Goal: Check status: Check status

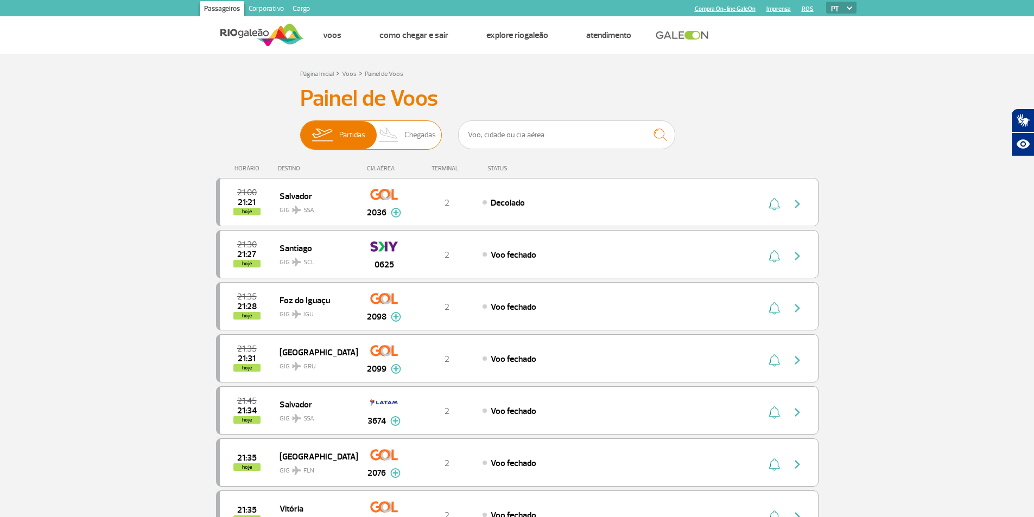
click at [410, 130] on span "Chegadas" at bounding box center [419, 135] width 31 height 28
click at [300, 130] on input "Partidas Chegadas" at bounding box center [300, 130] width 0 height 0
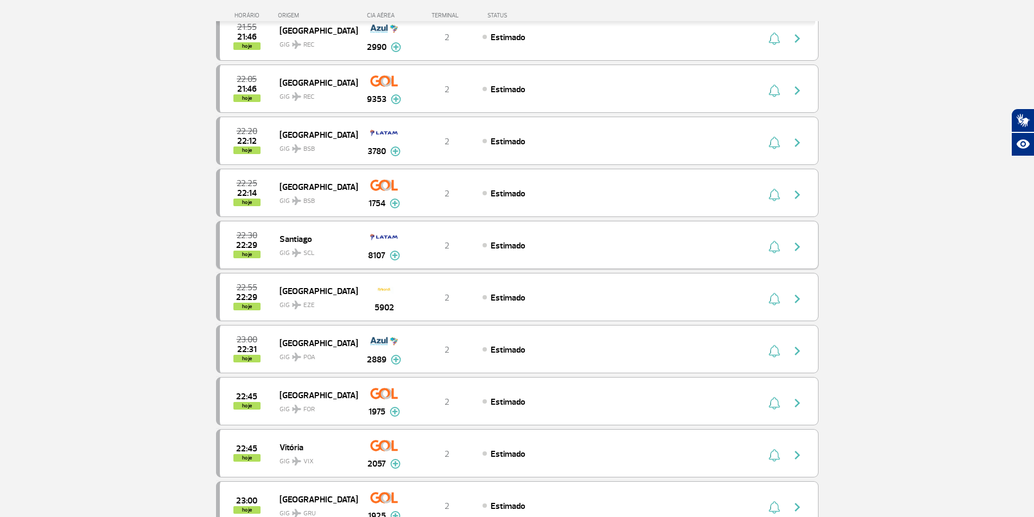
scroll to position [488, 0]
click at [366, 464] on div "2057" at bounding box center [384, 453] width 54 height 34
click at [800, 455] on img "button" at bounding box center [796, 454] width 13 height 13
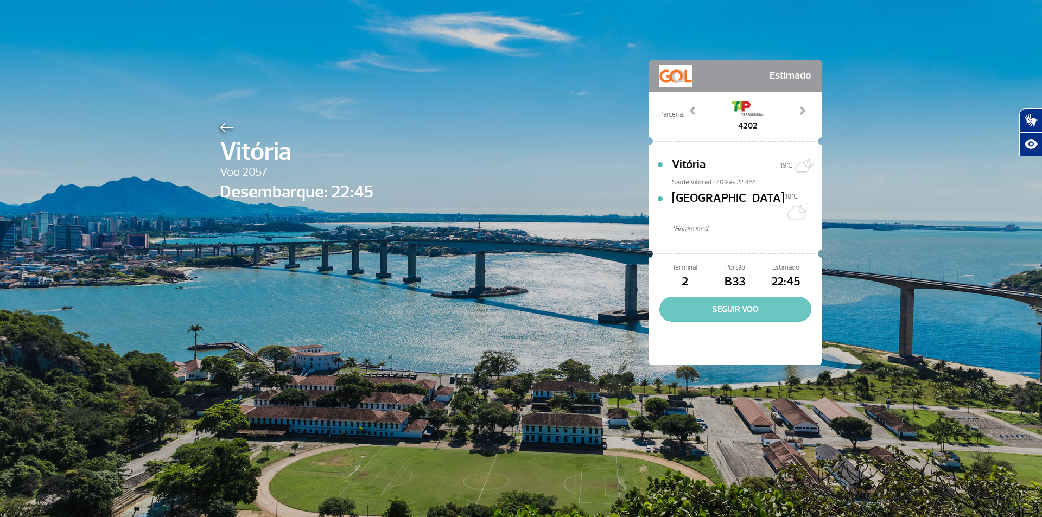
click at [732, 298] on button "SEGUIR VOO" at bounding box center [735, 309] width 152 height 25
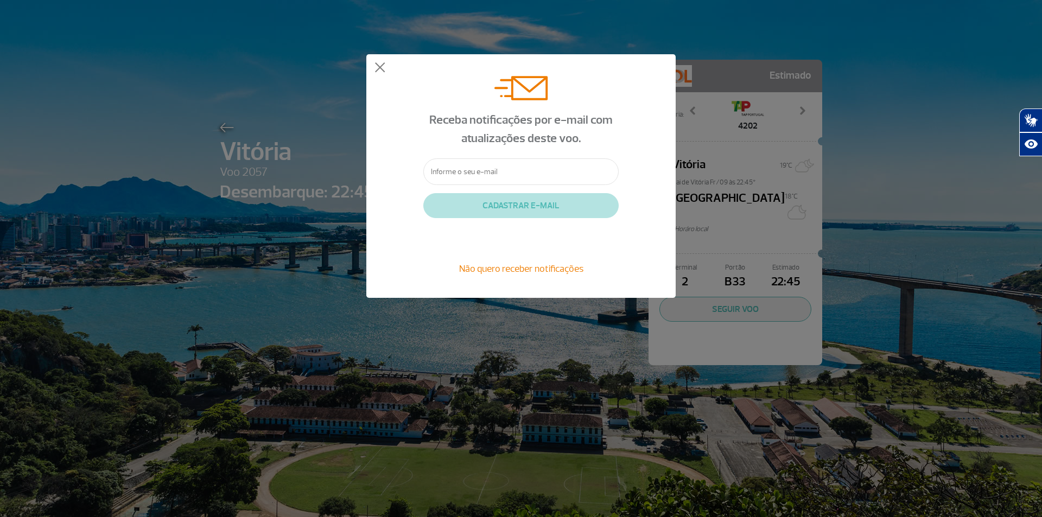
drag, startPoint x: 522, startPoint y: 176, endPoint x: 518, endPoint y: 184, distance: 8.7
click at [522, 177] on input "text" at bounding box center [520, 171] width 195 height 27
type input "[EMAIL_ADDRESS][DOMAIN_NAME]"
click at [529, 207] on button "CADASTRAR E-MAIL" at bounding box center [520, 205] width 195 height 25
